Goal: Task Accomplishment & Management: Use online tool/utility

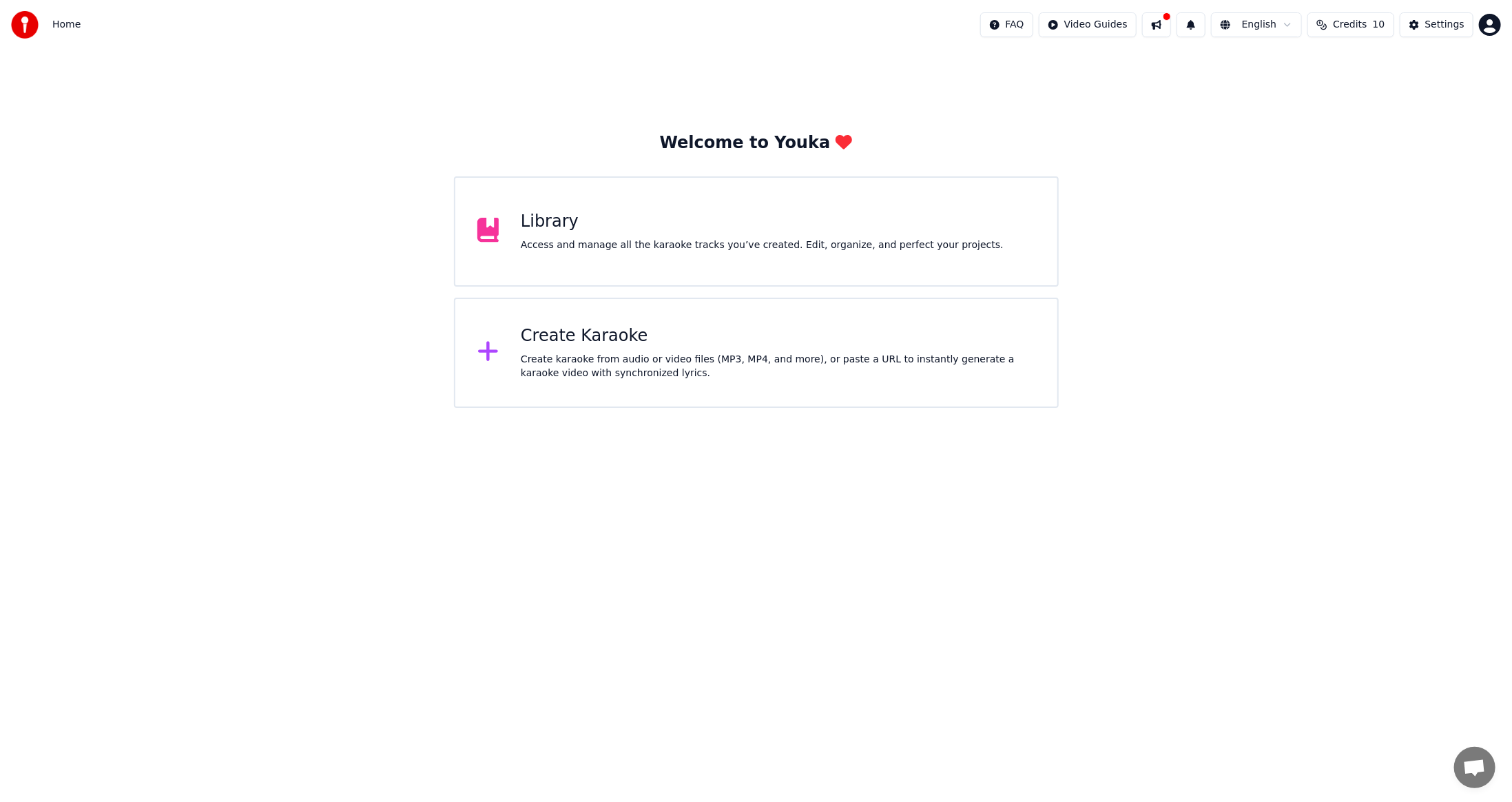
click at [1171, 27] on button at bounding box center [1156, 25] width 29 height 25
click at [1128, 61] on div "Welcome to Youka Library Access and manage all the karaoke tracks you’ve create…" at bounding box center [756, 228] width 1512 height 358
click at [1356, 29] on span "Credits" at bounding box center [1349, 25] width 33 height 14
click at [1365, 131] on button "Refresh" at bounding box center [1358, 128] width 71 height 25
click at [1111, 29] on html "Home FAQ Video Guides English Credits 10 Settings Welcome to Youka Library Acce…" at bounding box center [756, 204] width 1512 height 408
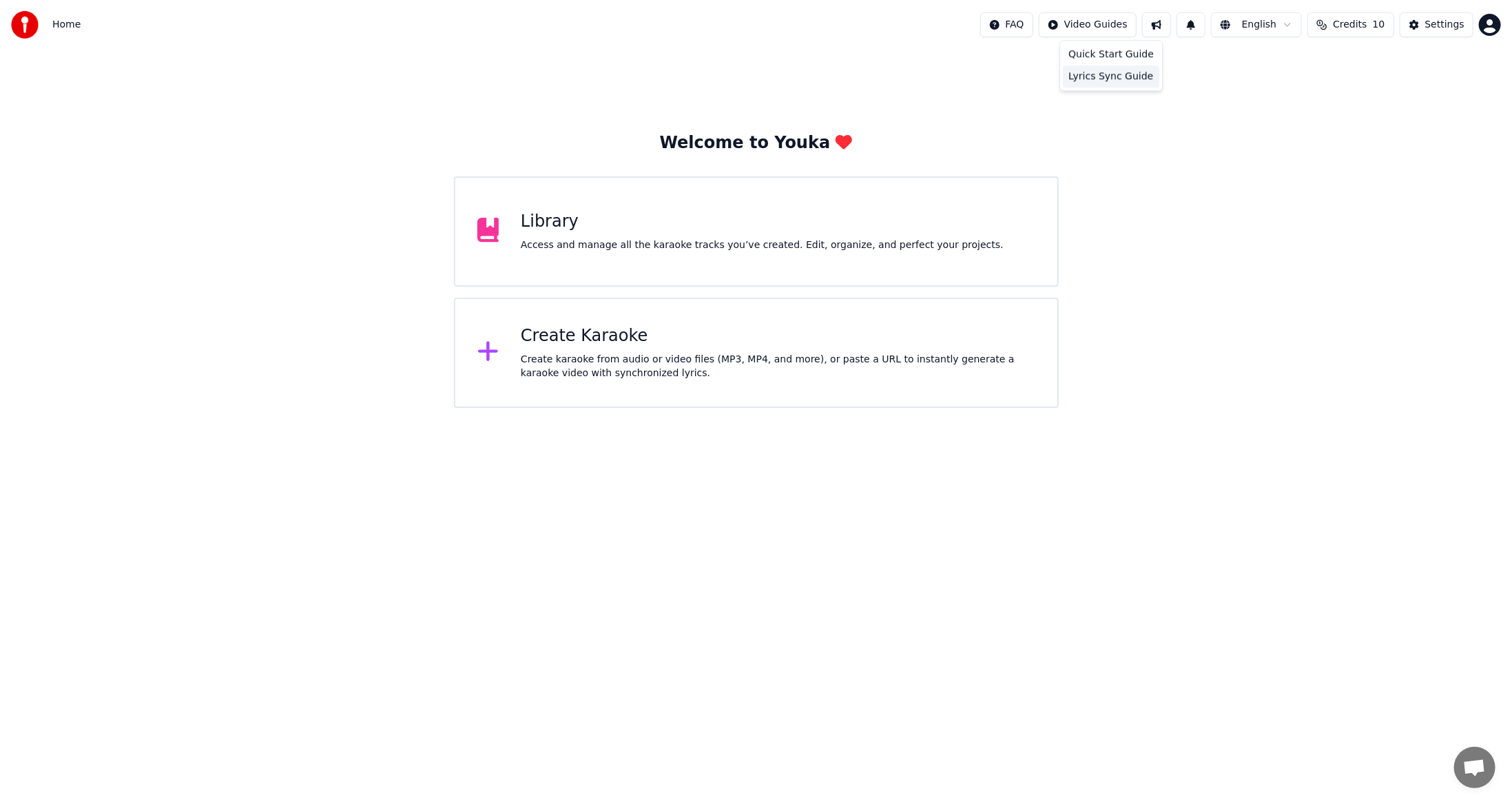
click at [1104, 77] on div "Lyrics Sync Guide" at bounding box center [1111, 77] width 96 height 22
click at [66, 27] on span "Home" at bounding box center [66, 25] width 28 height 14
click at [64, 22] on span "Home" at bounding box center [66, 25] width 28 height 14
click at [24, 29] on img at bounding box center [24, 24] width 27 height 27
click at [1445, 33] on button "Settings" at bounding box center [1437, 25] width 74 height 25
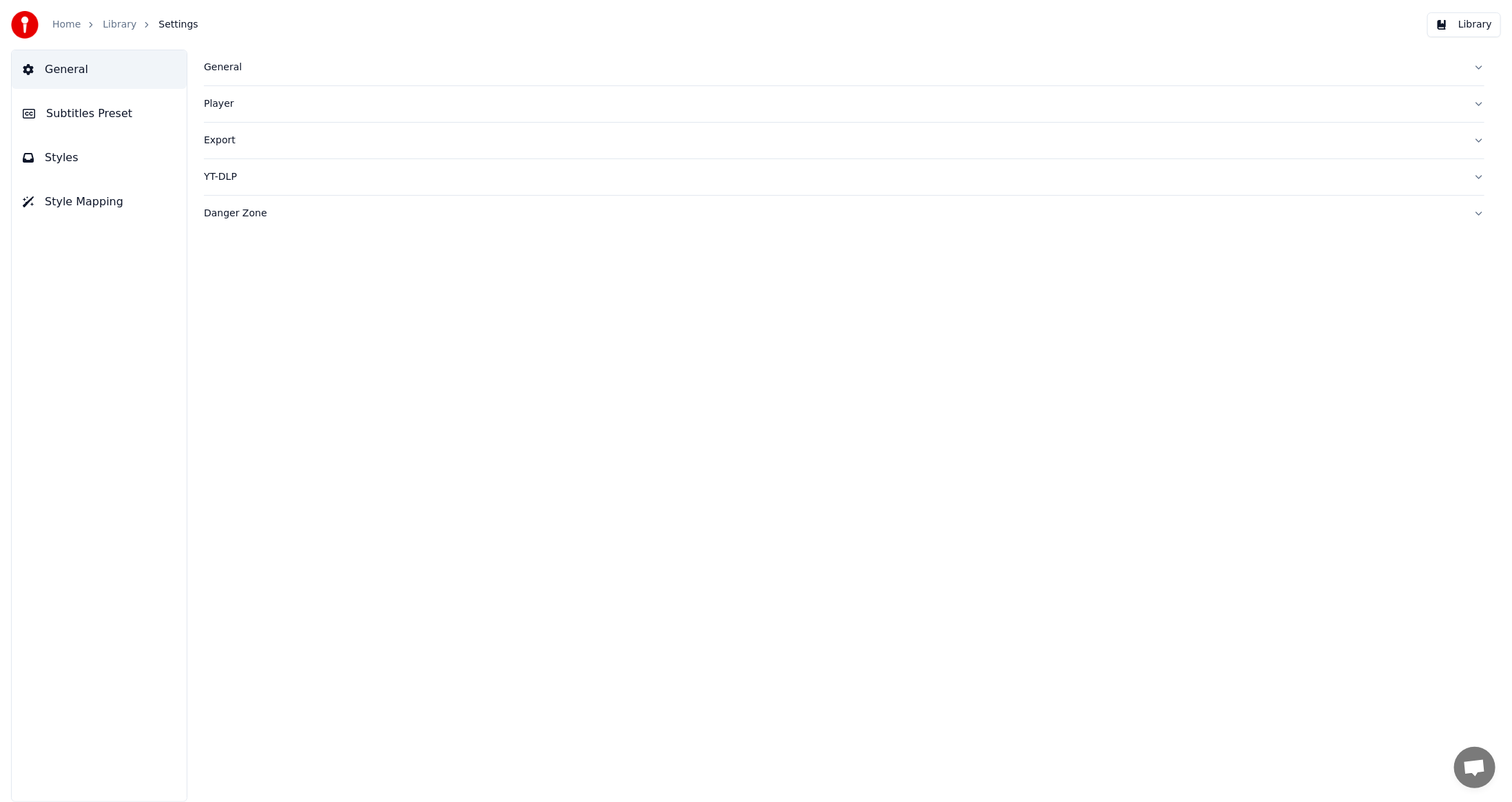
click at [237, 76] on button "General" at bounding box center [844, 67] width 1280 height 36
click at [141, 83] on button "General" at bounding box center [99, 69] width 175 height 38
click at [50, 117] on span "Subtitles Preset" at bounding box center [89, 114] width 86 height 17
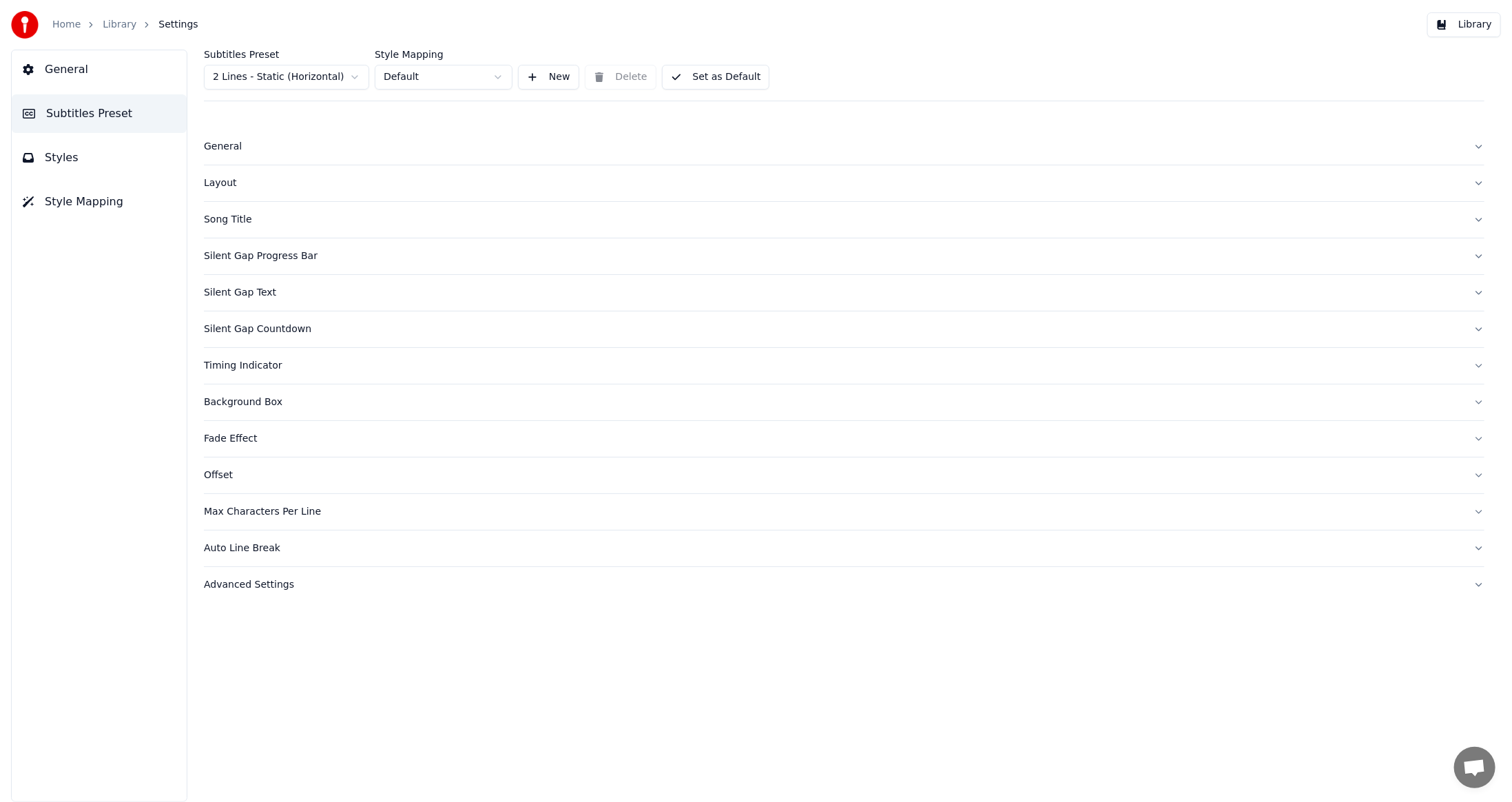
click at [55, 151] on span "Styles" at bounding box center [61, 158] width 33 height 17
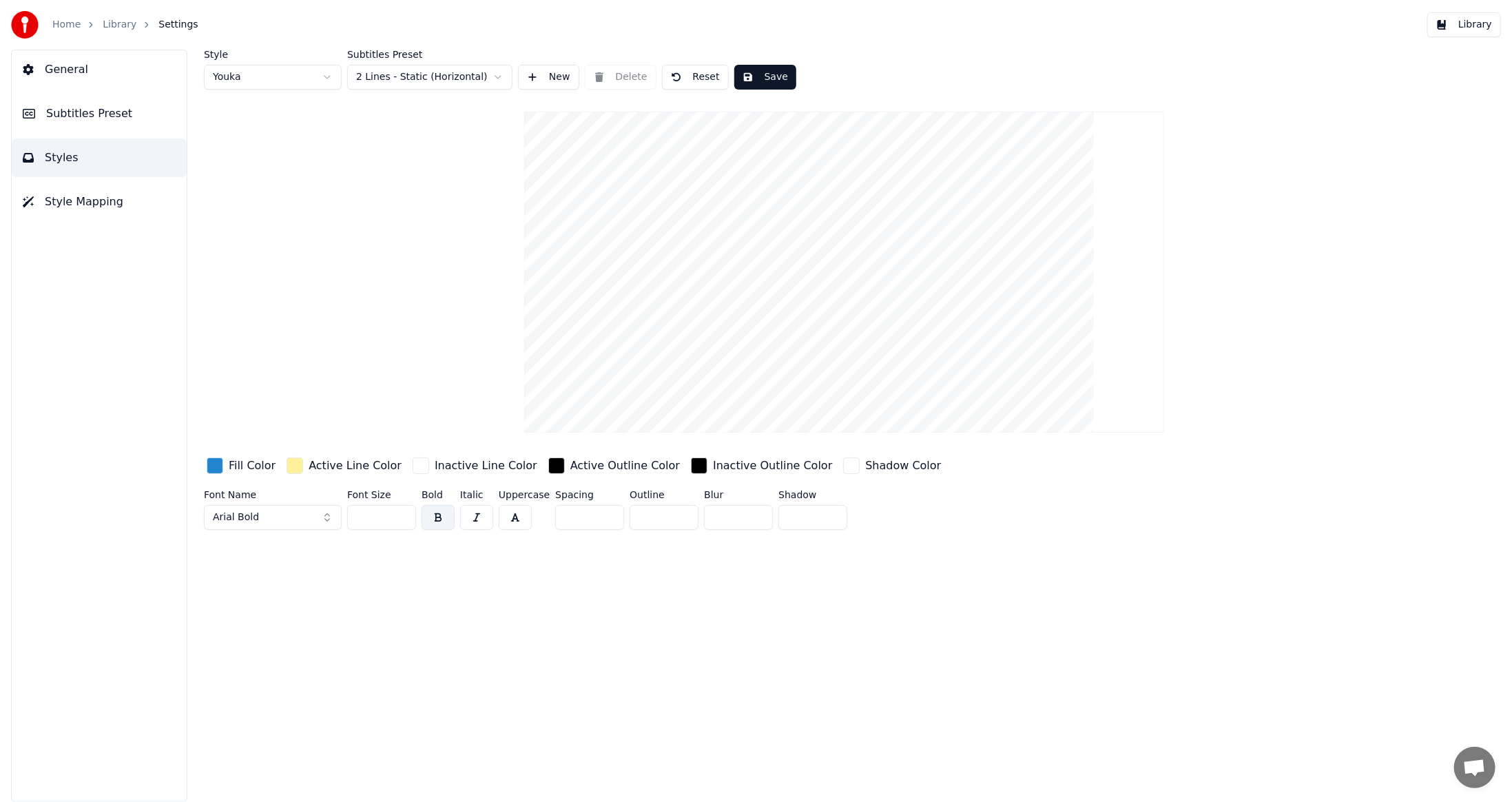
click at [98, 208] on span "Style Mapping" at bounding box center [84, 202] width 79 height 17
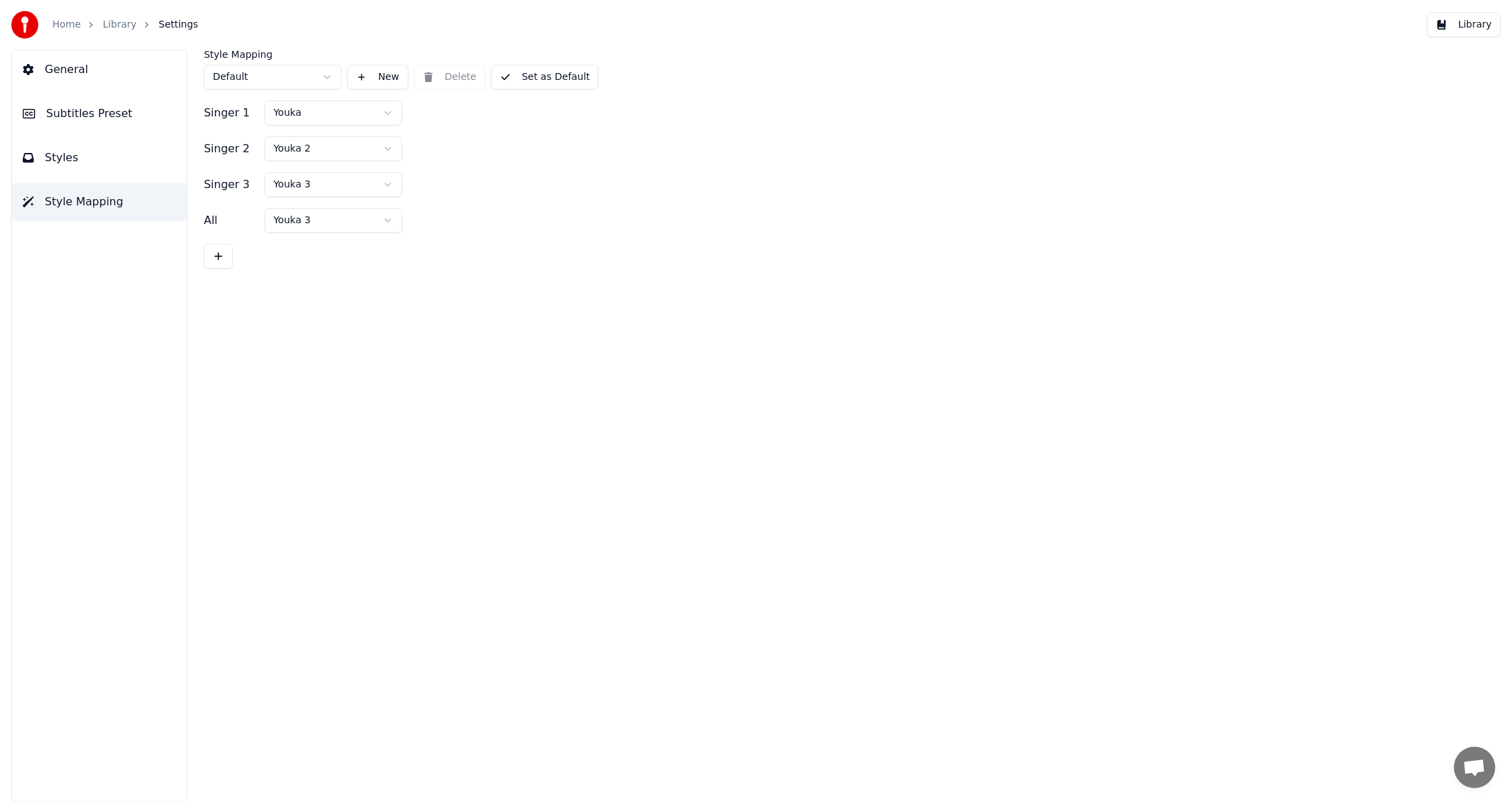
click at [158, 24] on span "Settings" at bounding box center [178, 25] width 39 height 14
click at [34, 31] on img at bounding box center [24, 24] width 27 height 27
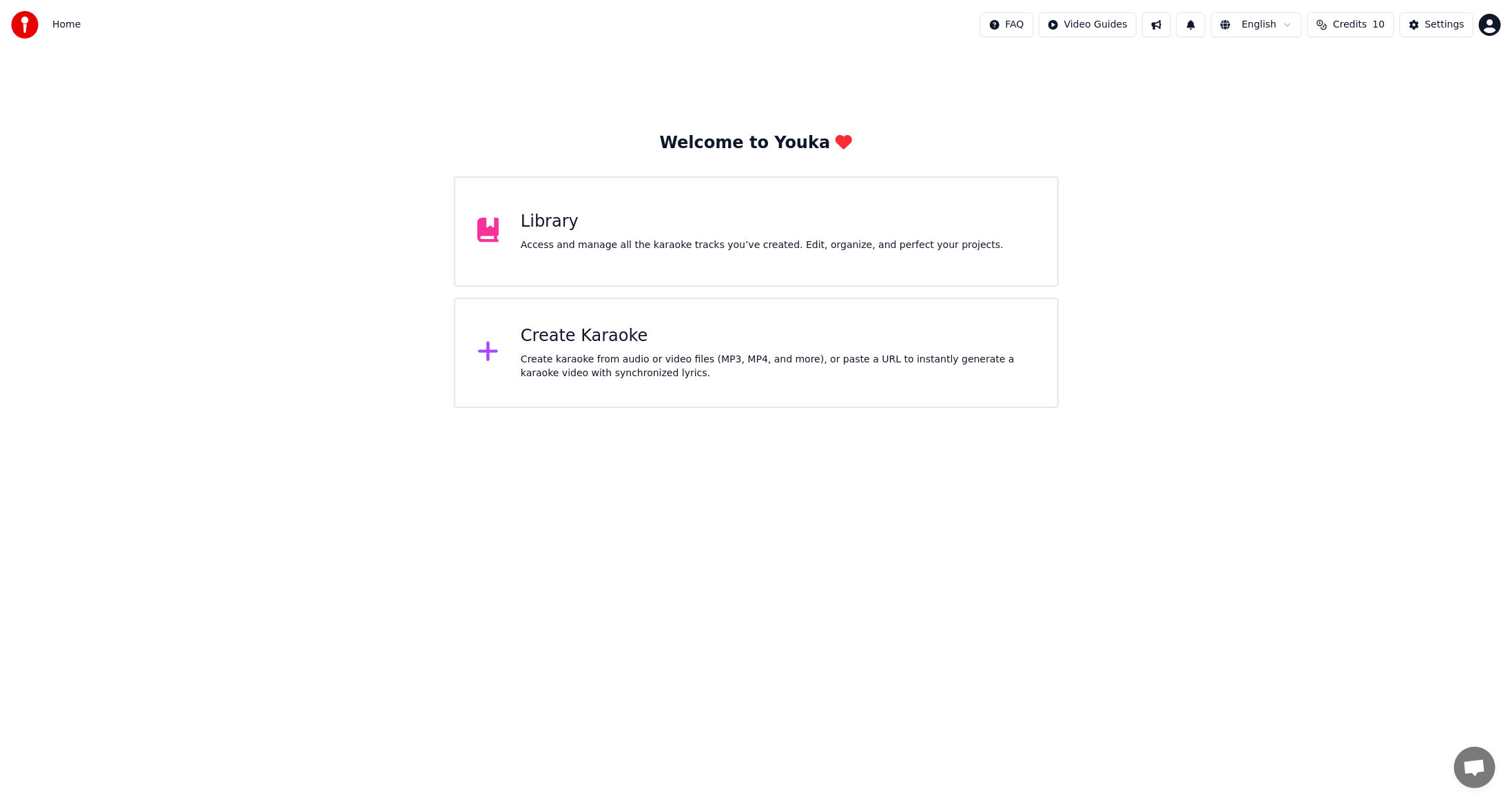
click at [1204, 28] on button at bounding box center [1190, 25] width 29 height 25
click at [1348, 31] on button "Credits 10" at bounding box center [1350, 25] width 86 height 25
click at [1485, 24] on html "Home FAQ Video Guides English Credits 10 Settings Welcome to Youka Library Acce…" at bounding box center [756, 204] width 1512 height 408
click at [1398, 82] on span "Billing" at bounding box center [1392, 89] width 29 height 14
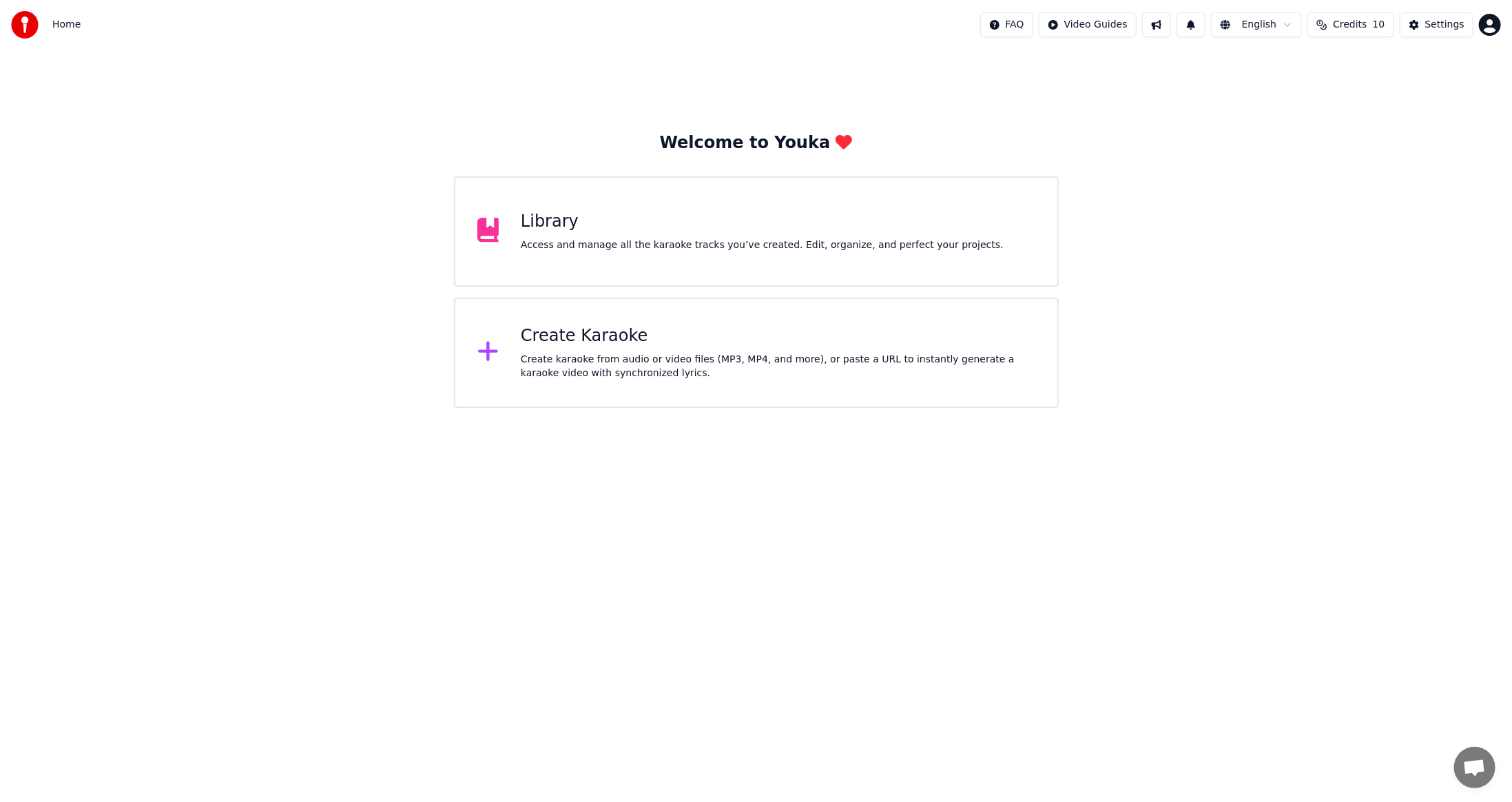
click at [1356, 23] on span "Credits" at bounding box center [1349, 25] width 33 height 14
click at [634, 250] on div "Access and manage all the karaoke tracks you’ve created. Edit, organize, and pe…" at bounding box center [762, 246] width 483 height 14
click at [613, 334] on div "Create Karaoke" at bounding box center [777, 336] width 514 height 22
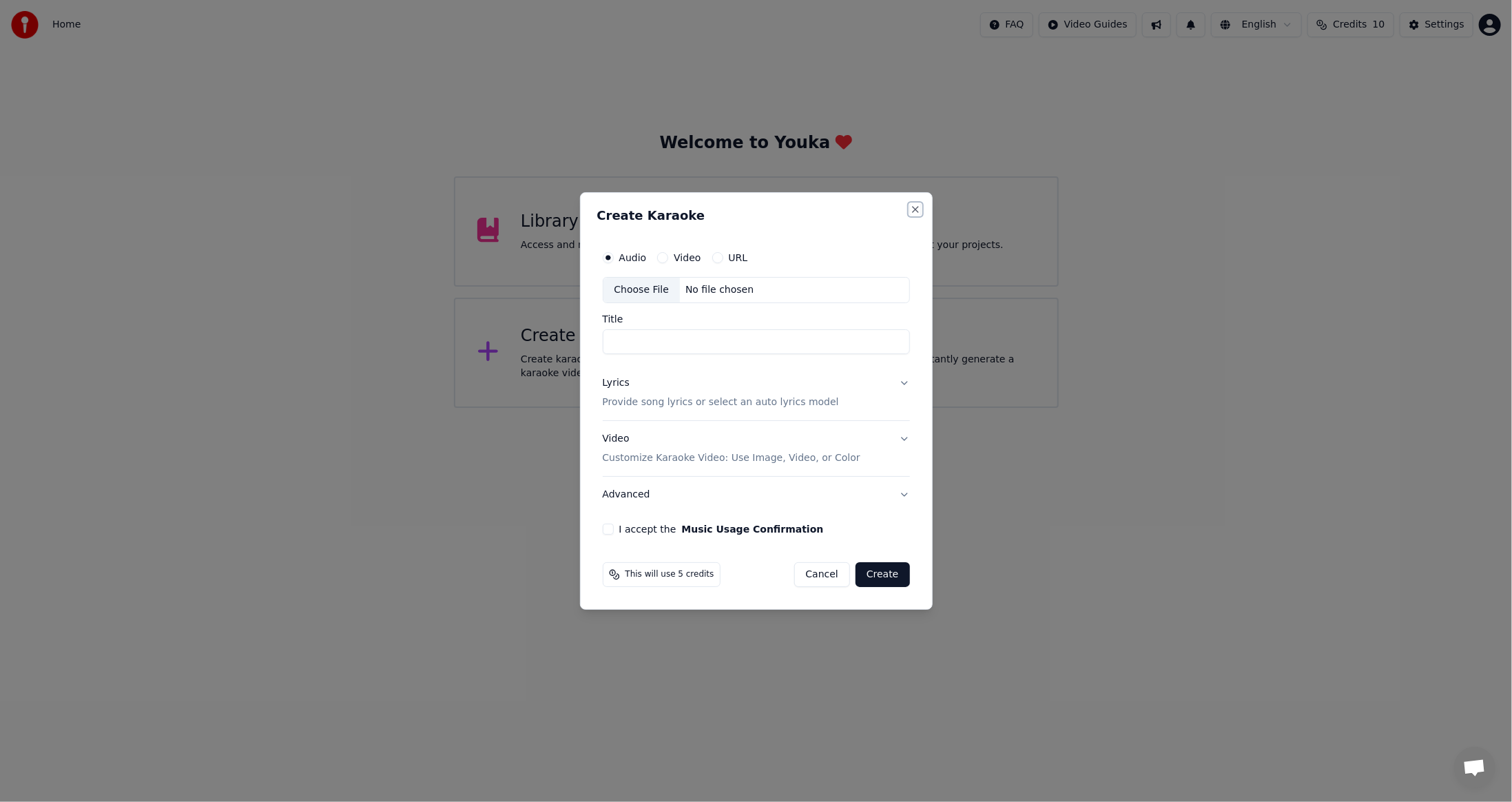
click at [915, 207] on button "Close" at bounding box center [915, 209] width 11 height 11
